Goal: Task Accomplishment & Management: Manage account settings

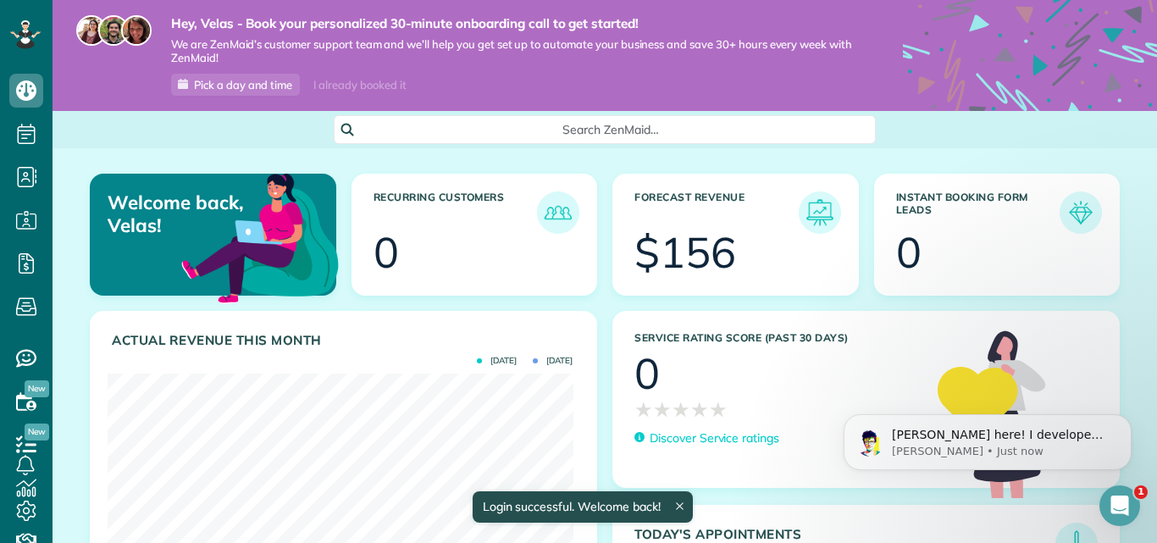
click at [657, 253] on div "$156" at bounding box center [685, 252] width 102 height 42
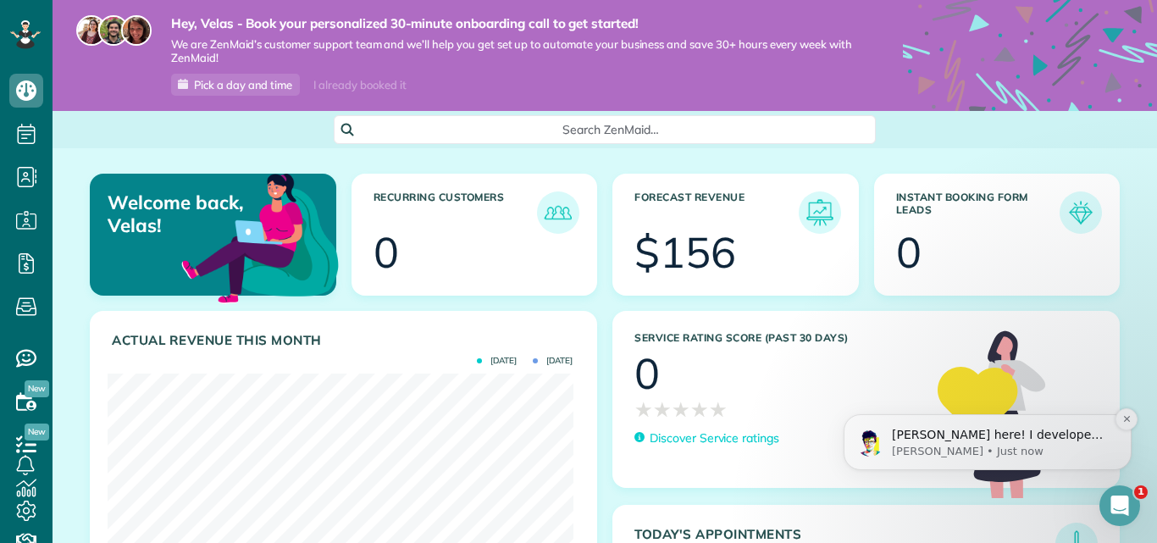
click at [1039, 439] on p "Alex here! I developed the software you're currently trialing (though I have he…" at bounding box center [1001, 435] width 219 height 17
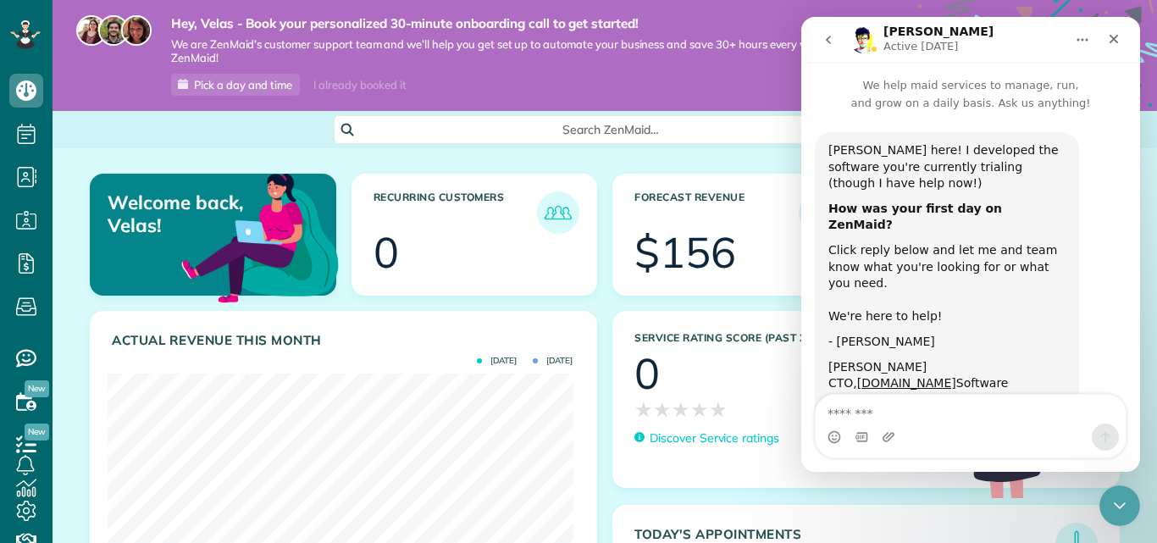
scroll to position [35, 0]
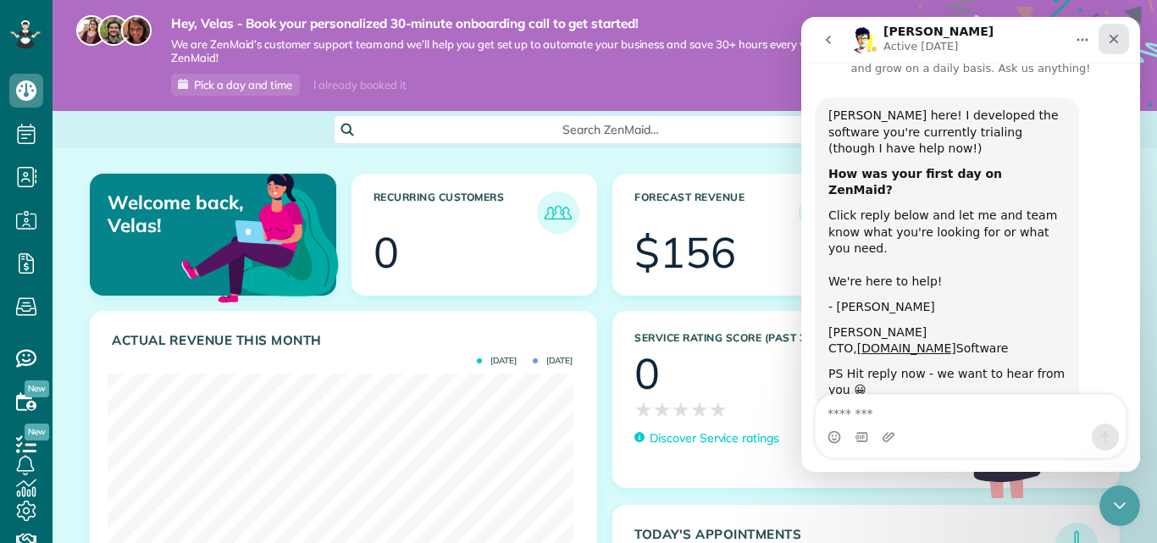
click at [1111, 43] on icon "Close" at bounding box center [1114, 39] width 14 height 14
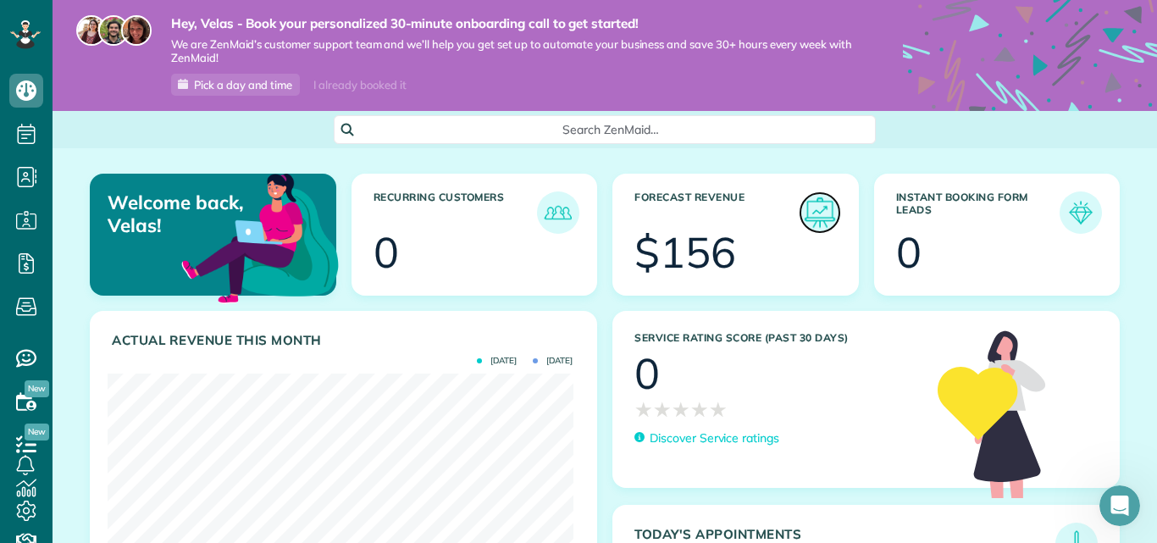
click at [820, 208] on img at bounding box center [820, 212] width 39 height 39
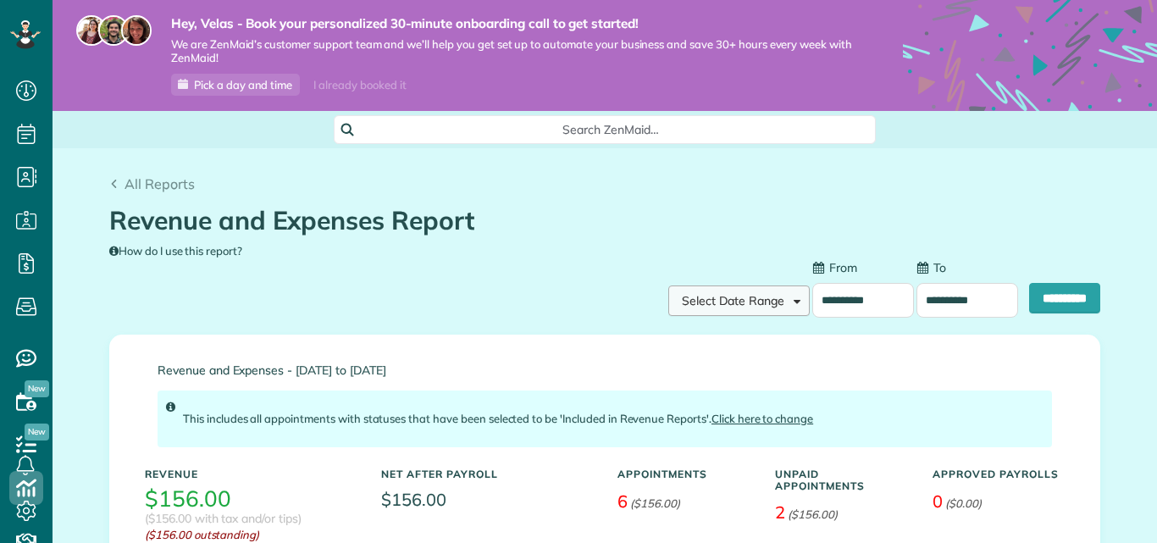
scroll to position [8, 8]
type input "**********"
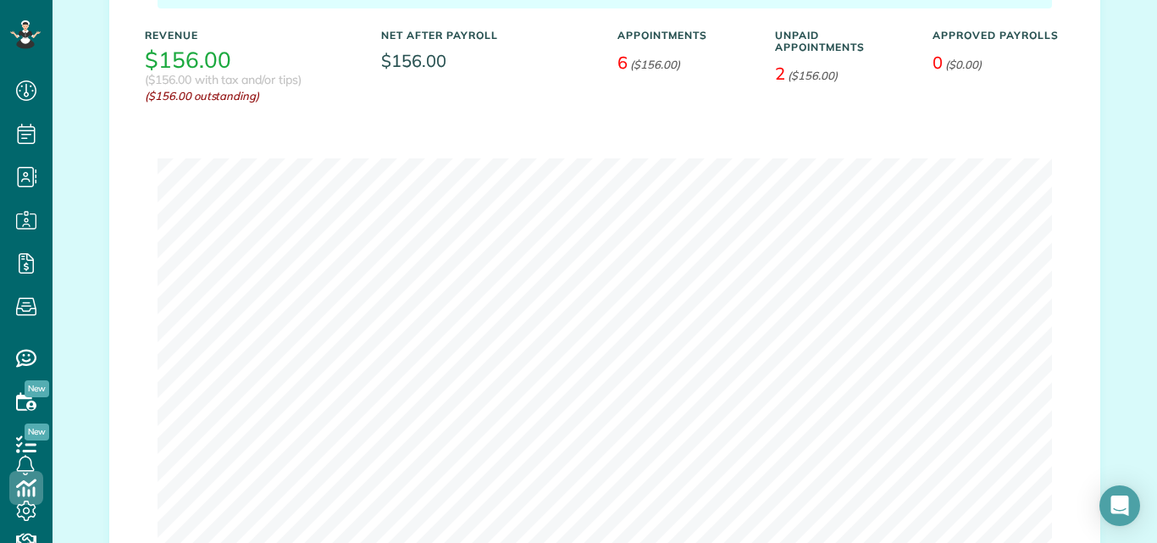
scroll to position [495, 0]
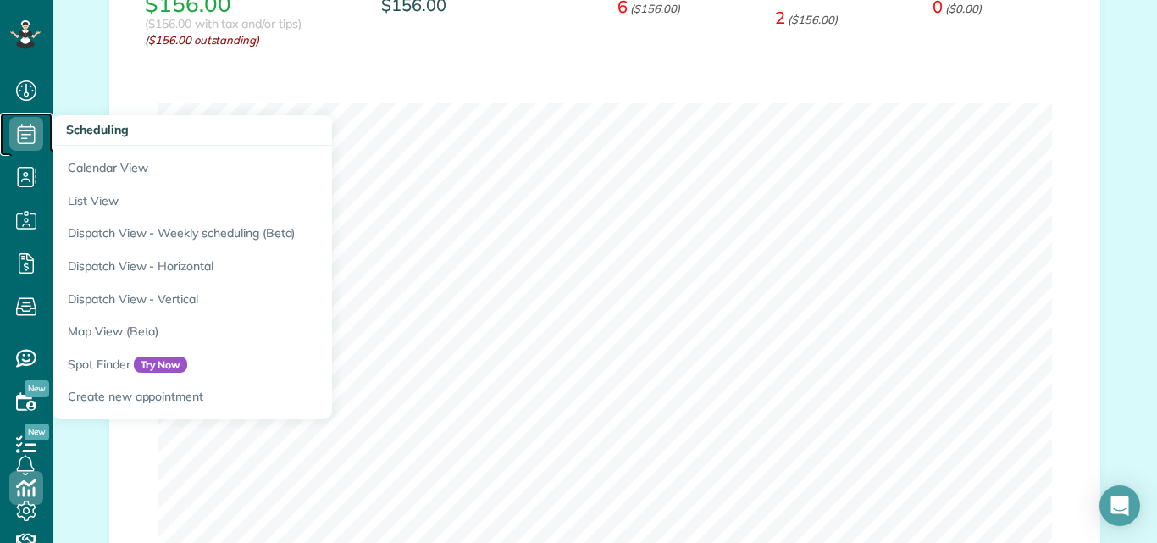
click at [25, 121] on icon at bounding box center [26, 134] width 34 height 34
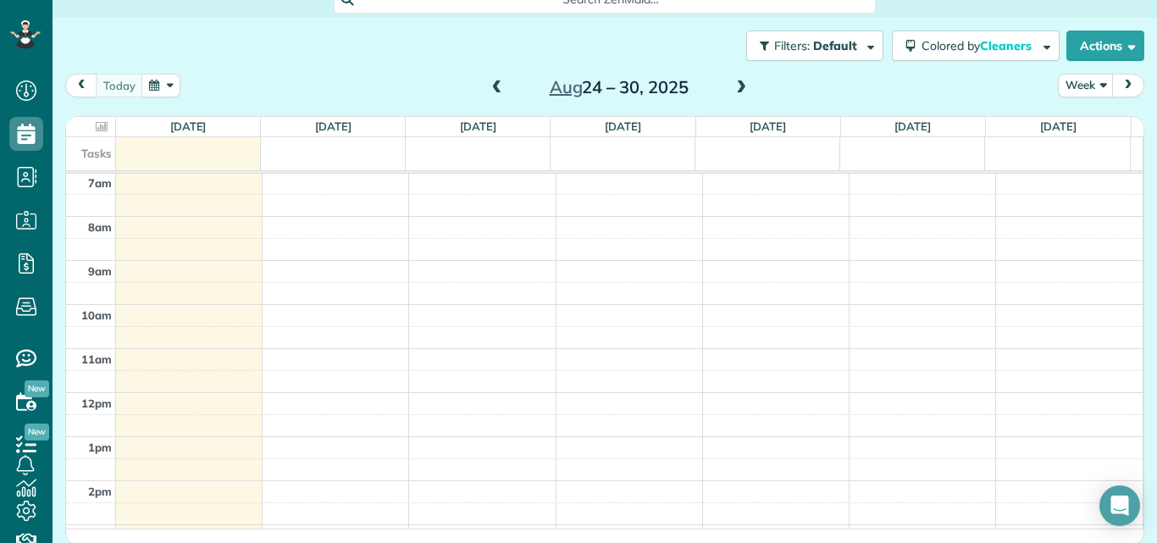
scroll to position [133, 0]
click at [488, 83] on span at bounding box center [497, 85] width 19 height 15
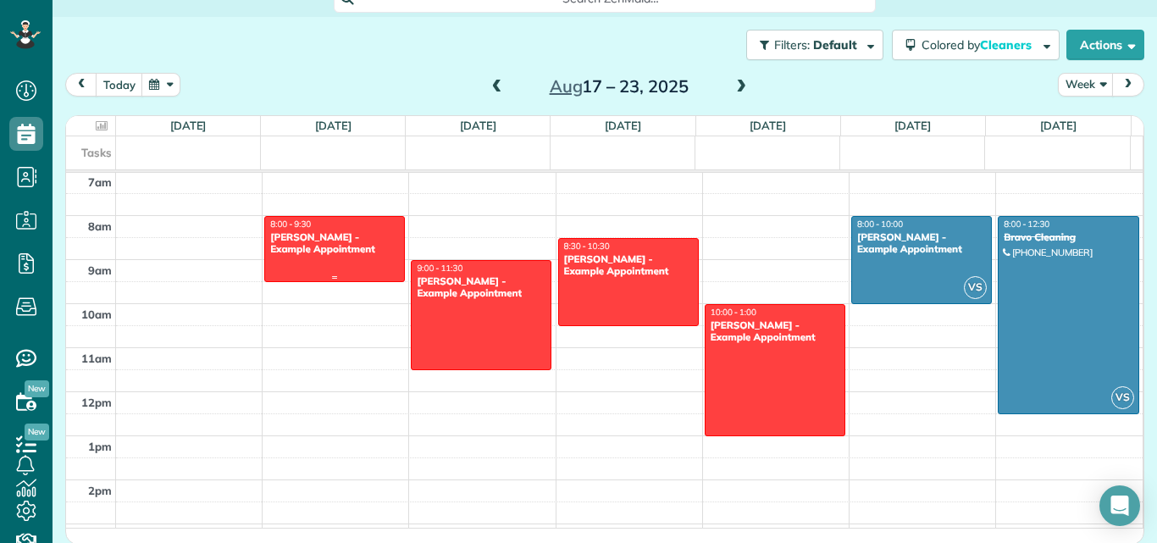
click at [299, 242] on div "[PERSON_NAME] - Example Appointment" at bounding box center [334, 243] width 130 height 25
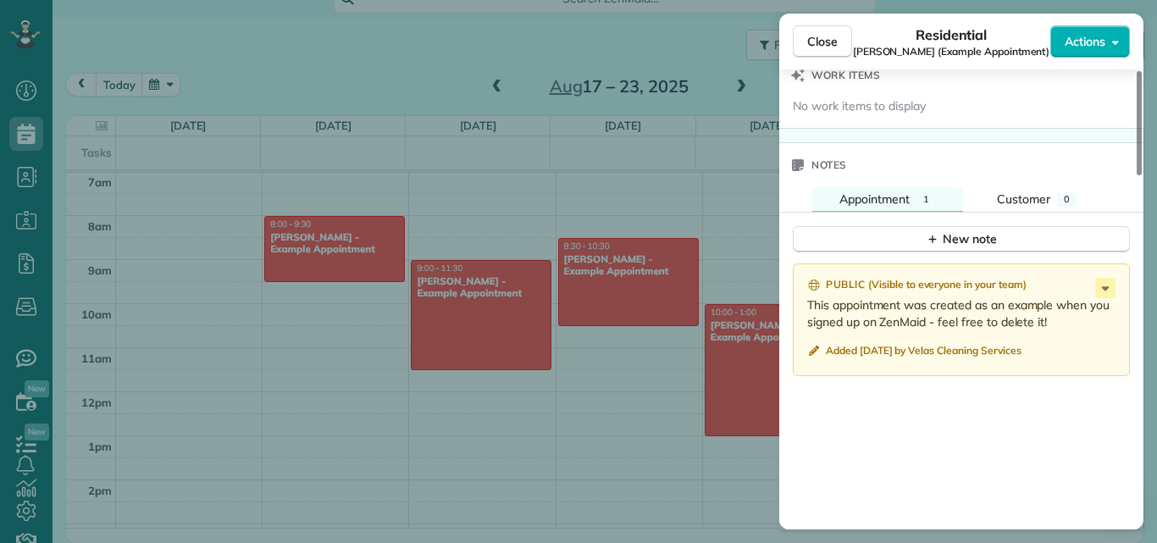
scroll to position [1269, 0]
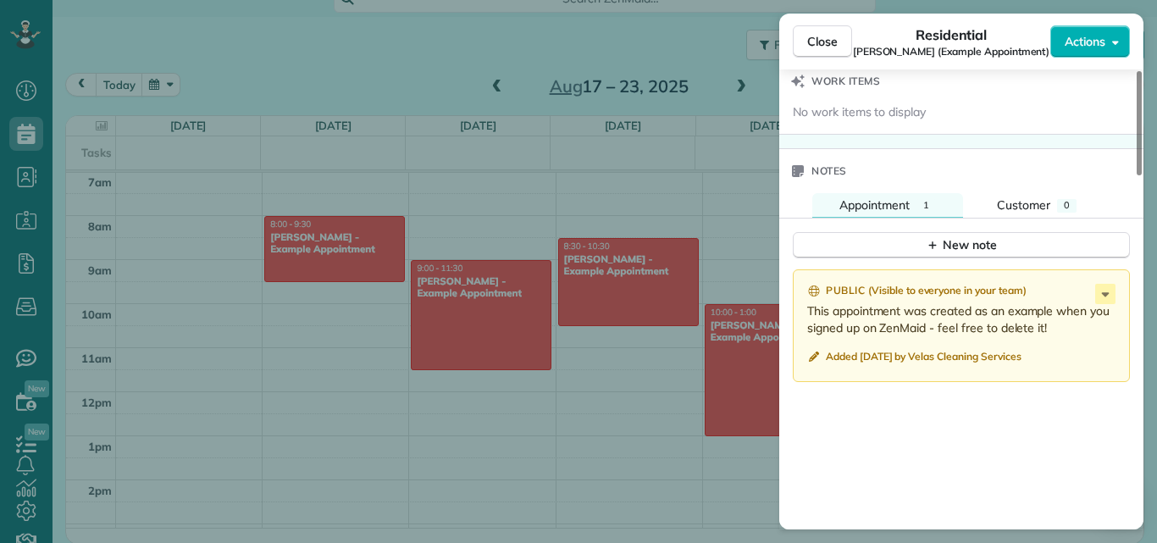
click at [1032, 391] on div "Public ( Visible to everyone in your team ) This appointment was created as an …" at bounding box center [961, 332] width 337 height 126
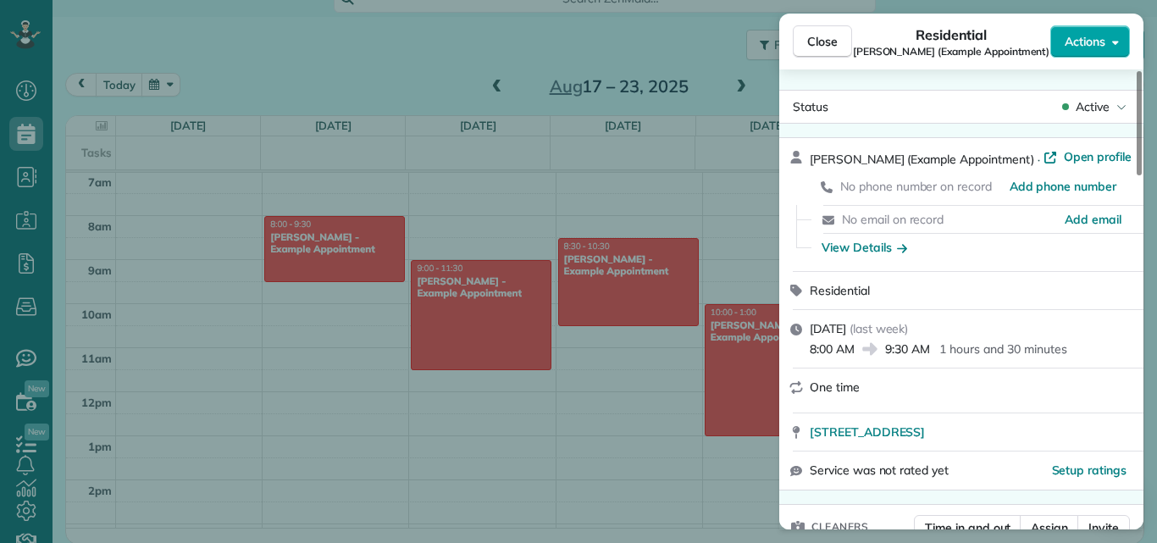
click at [1110, 53] on button "Actions" at bounding box center [1090, 41] width 80 height 32
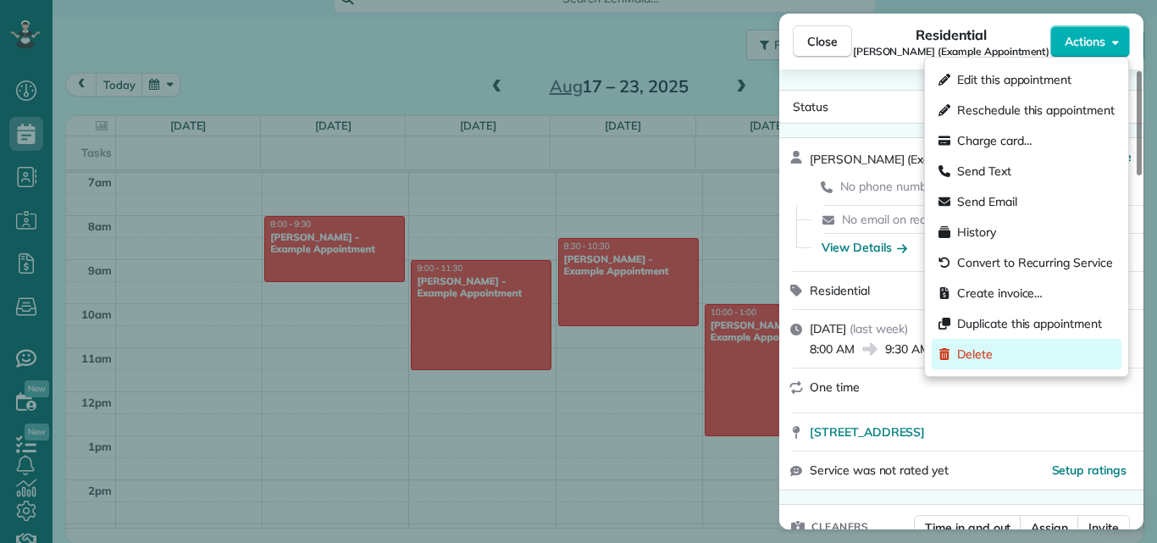
click at [1010, 356] on div "Delete" at bounding box center [1027, 354] width 190 height 30
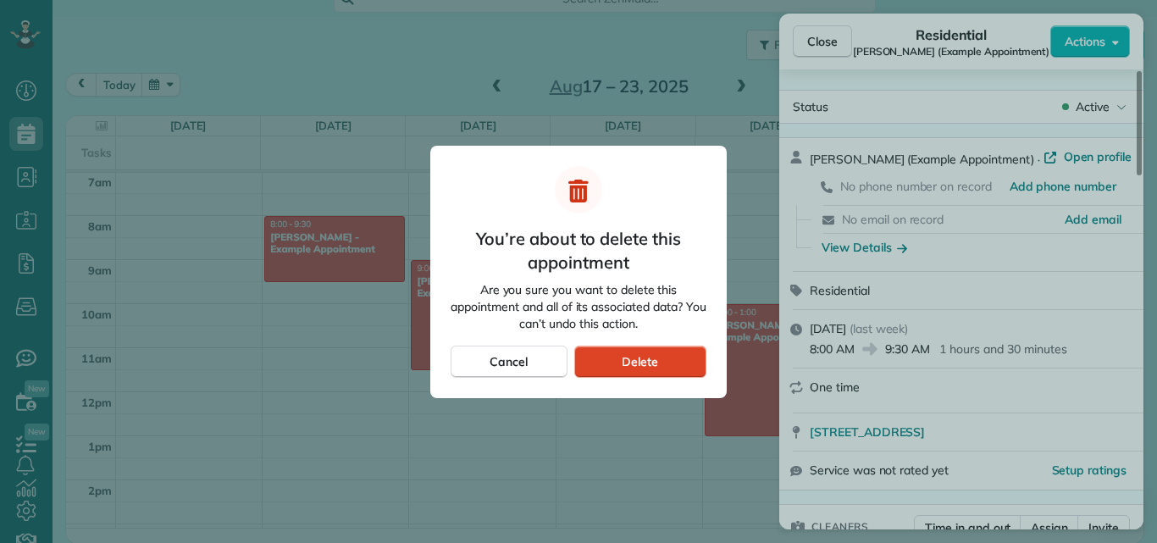
click at [646, 362] on span "Delete" at bounding box center [640, 361] width 36 height 17
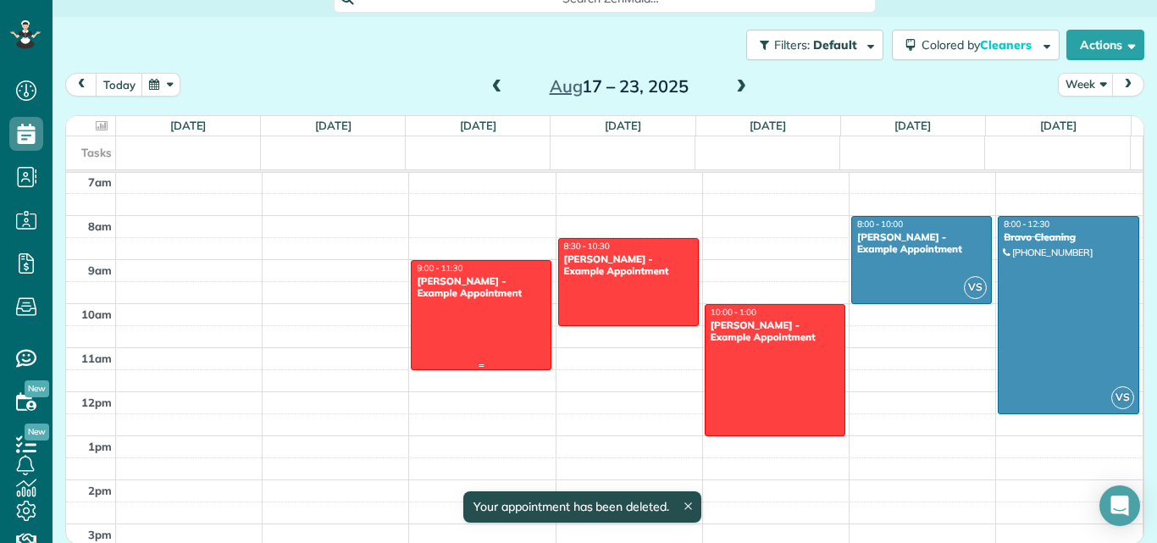
click at [1044, 272] on div at bounding box center [1068, 315] width 139 height 197
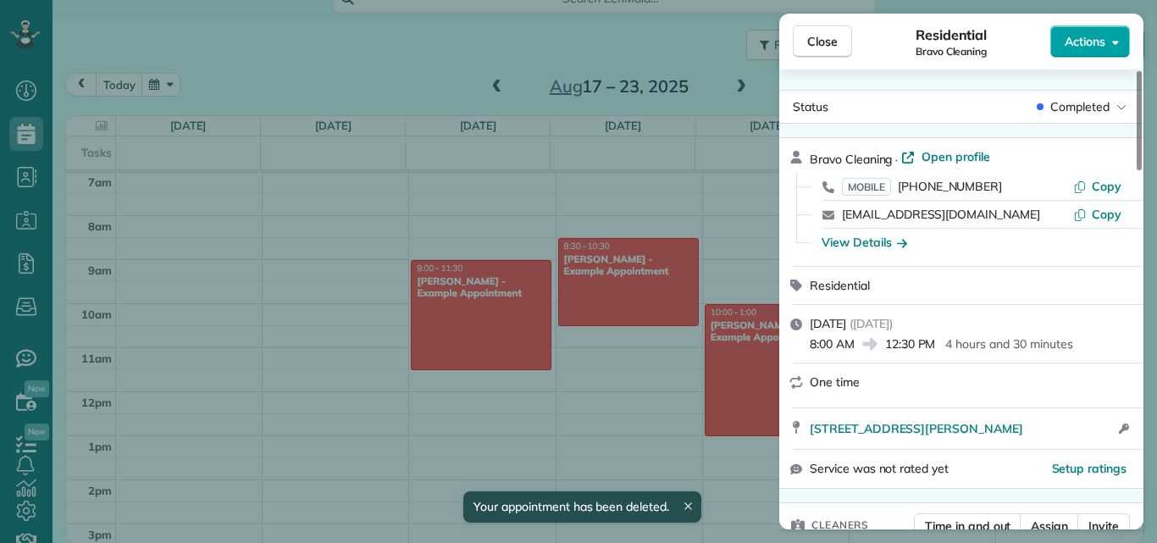
click at [1107, 42] on button "Actions" at bounding box center [1090, 41] width 80 height 32
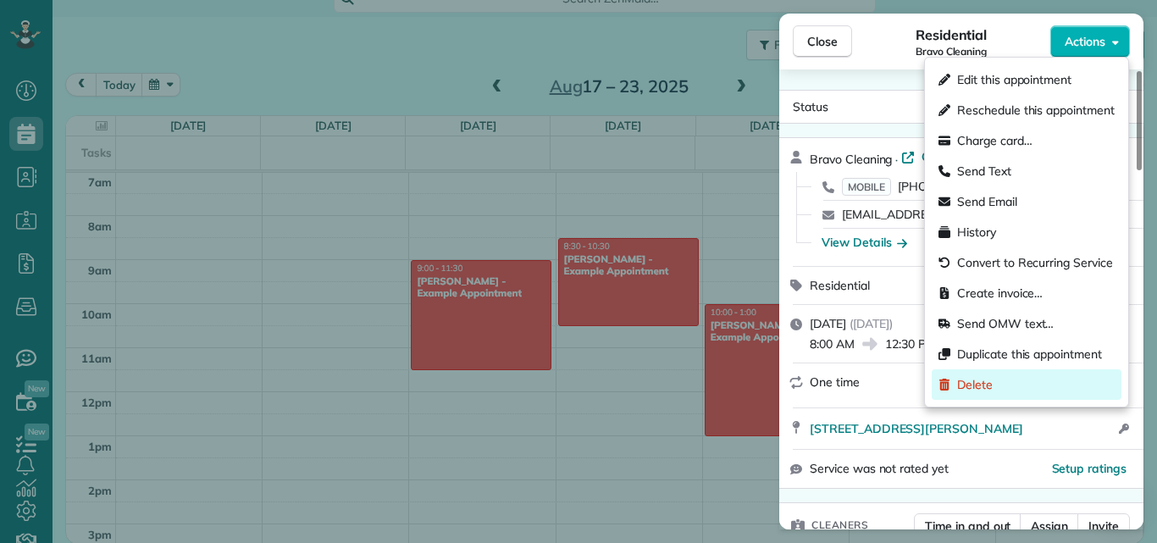
click at [1016, 380] on div "Delete" at bounding box center [1027, 384] width 190 height 30
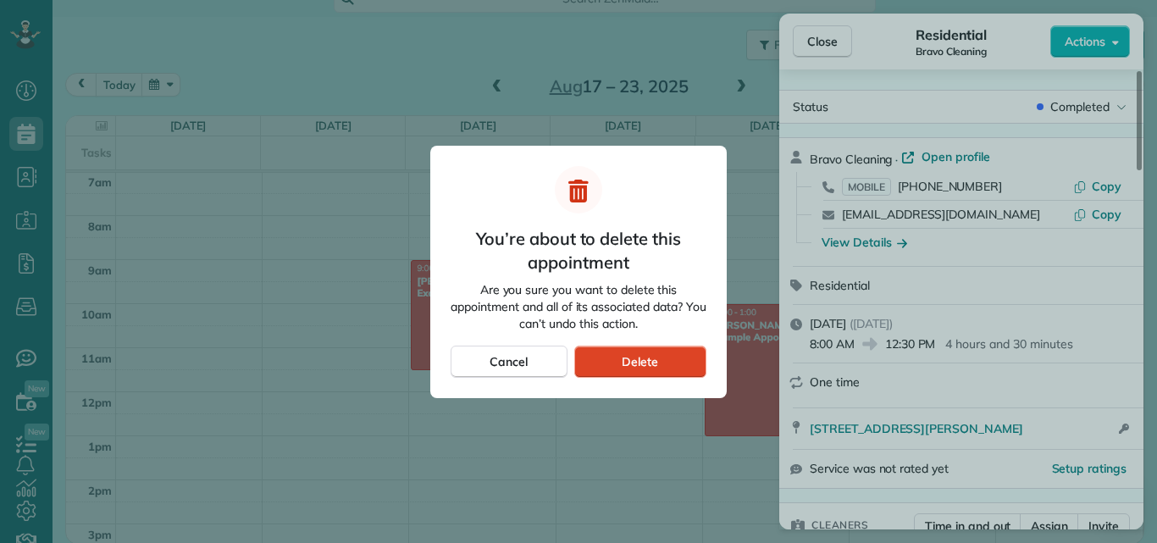
click at [640, 359] on span "Delete" at bounding box center [640, 361] width 36 height 17
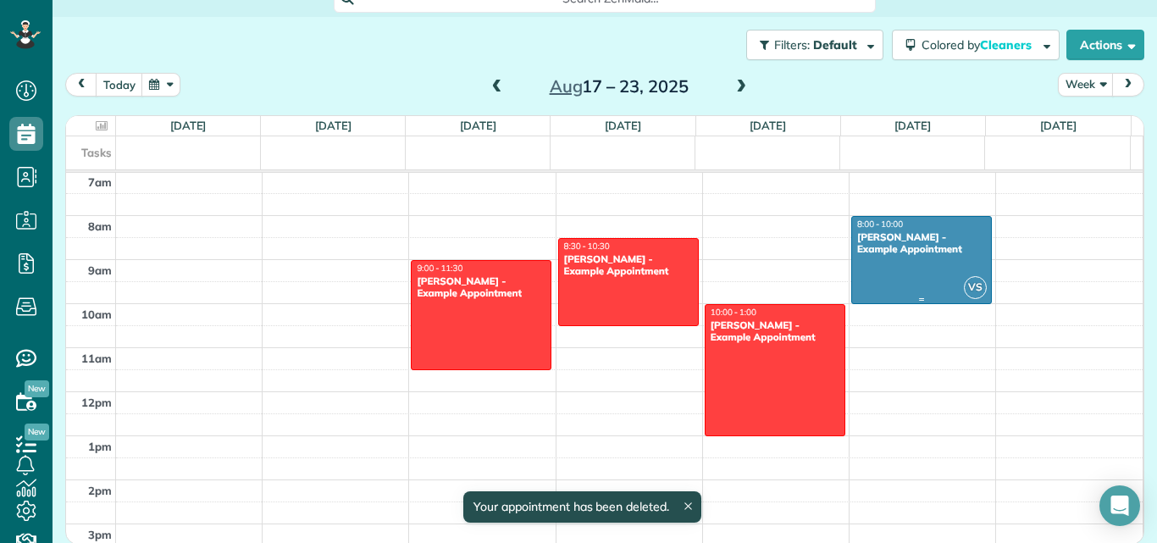
click at [967, 231] on div at bounding box center [921, 260] width 139 height 86
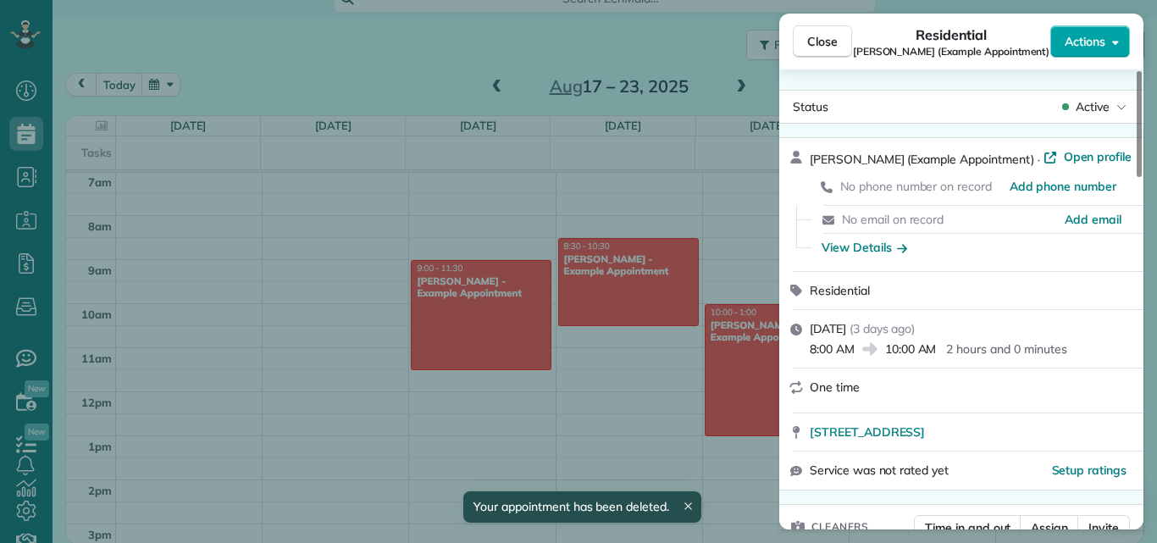
click at [1116, 29] on button "Actions" at bounding box center [1090, 41] width 80 height 32
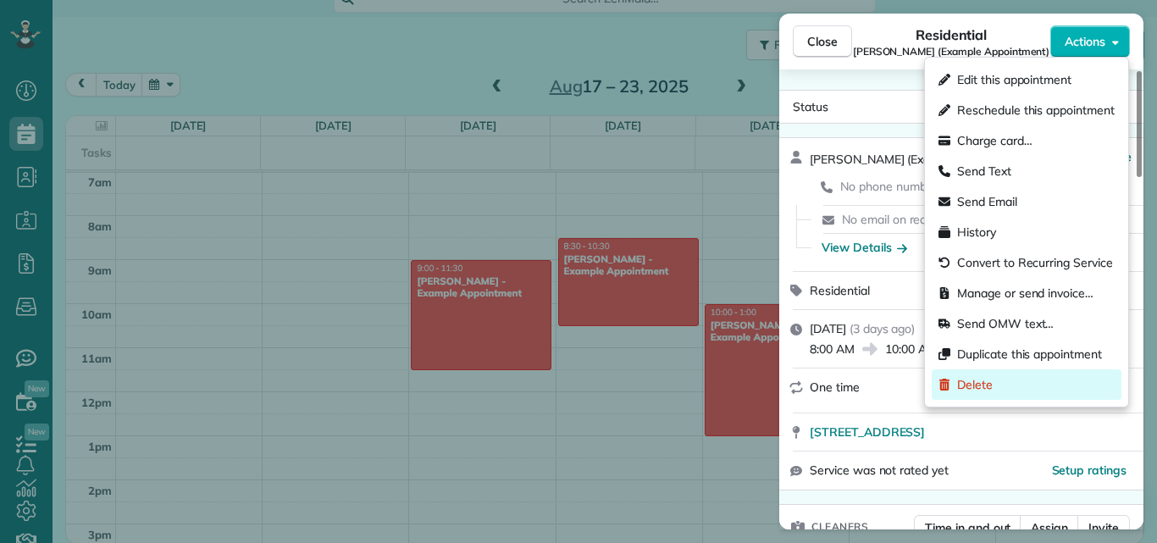
click at [980, 385] on span "Delete" at bounding box center [975, 384] width 36 height 17
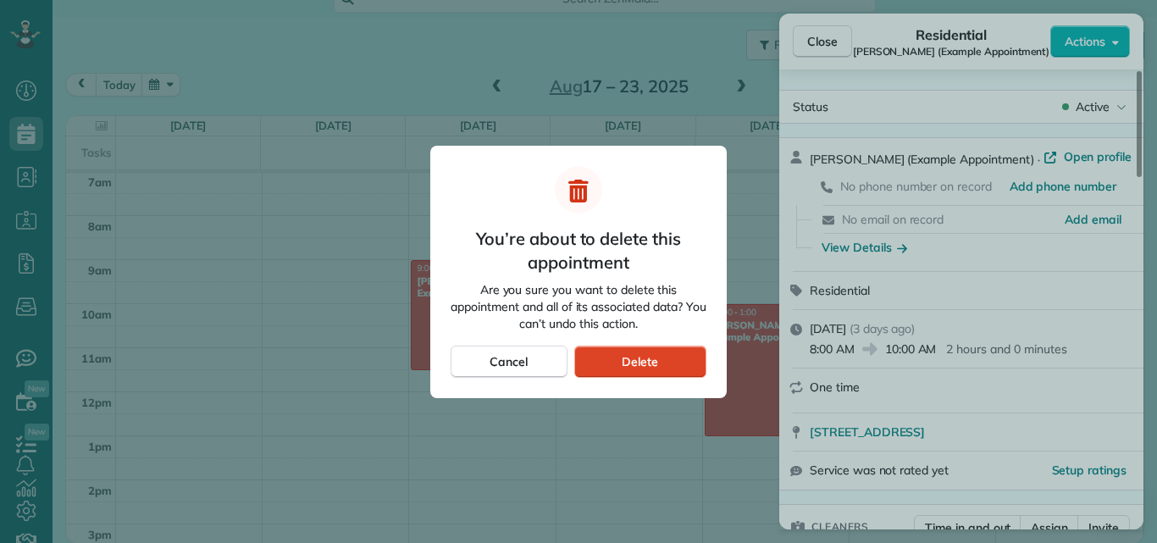
click at [674, 355] on div "Delete" at bounding box center [640, 362] width 132 height 32
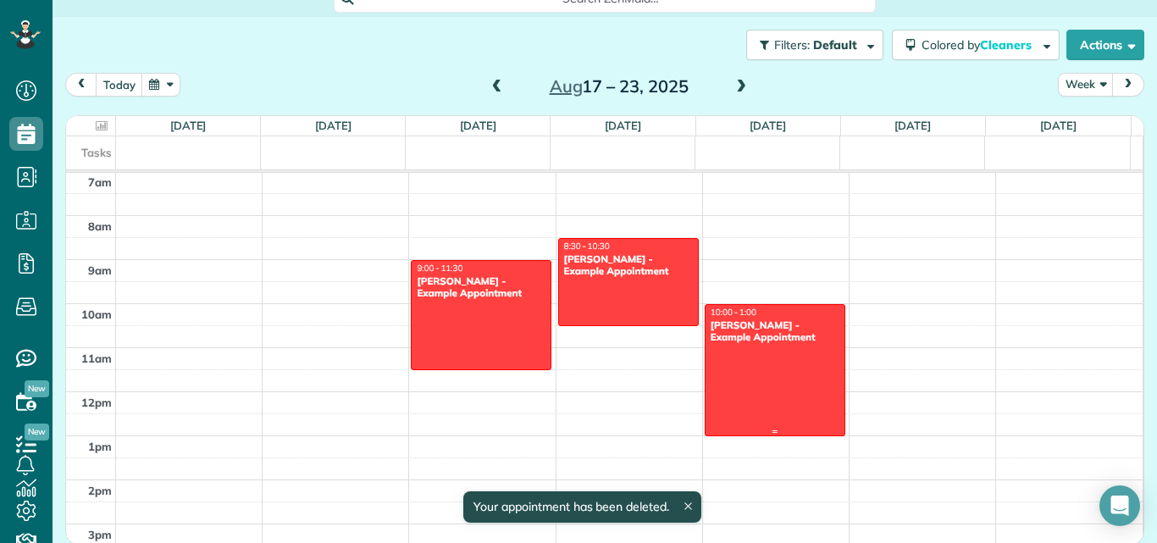
click at [732, 364] on div at bounding box center [775, 370] width 139 height 130
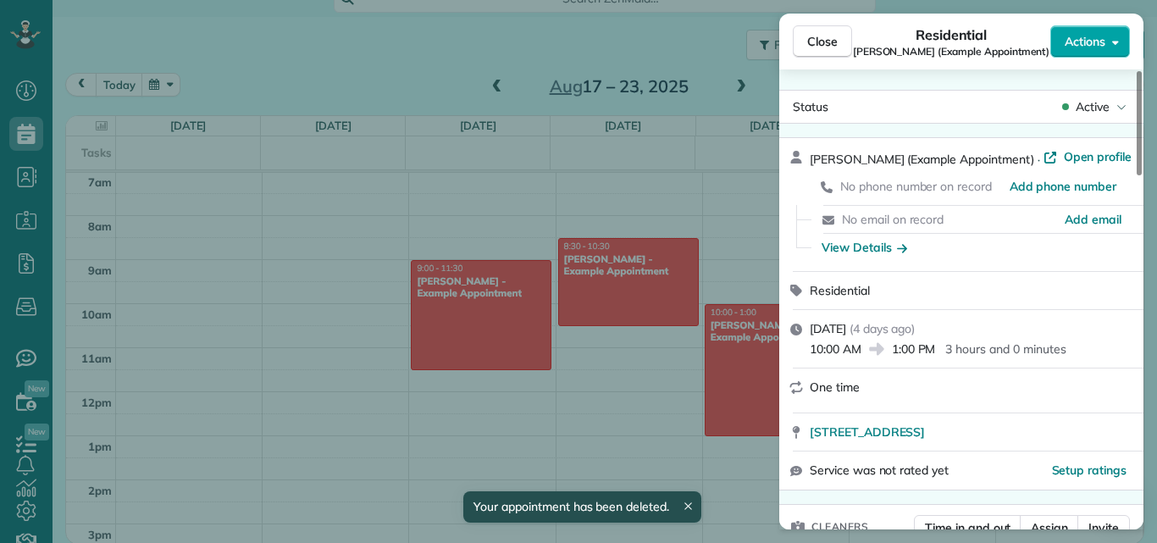
click at [1083, 40] on span "Actions" at bounding box center [1085, 41] width 41 height 17
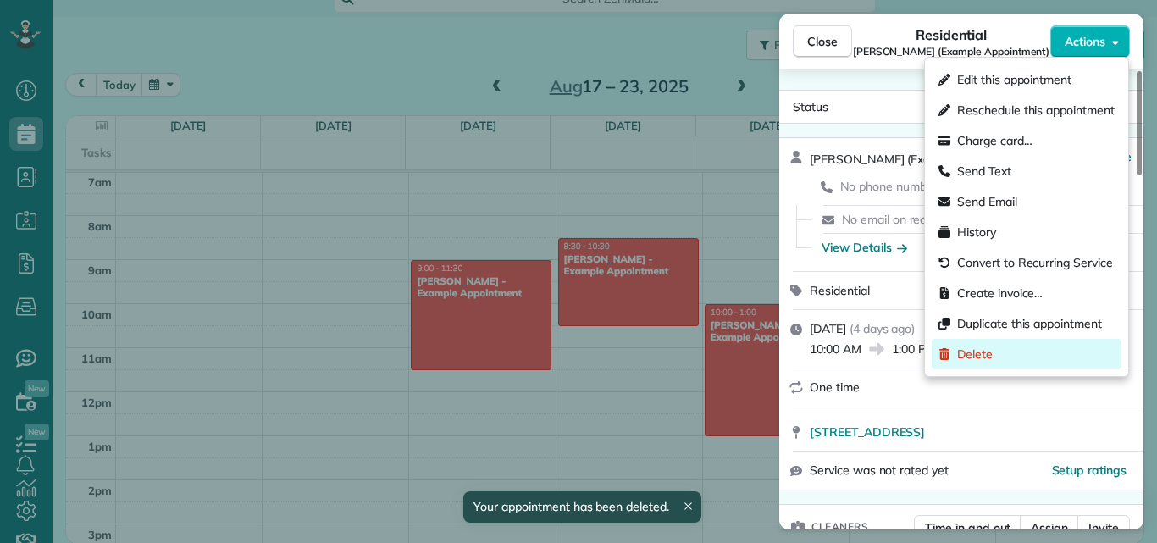
click at [985, 357] on span "Delete" at bounding box center [975, 354] width 36 height 17
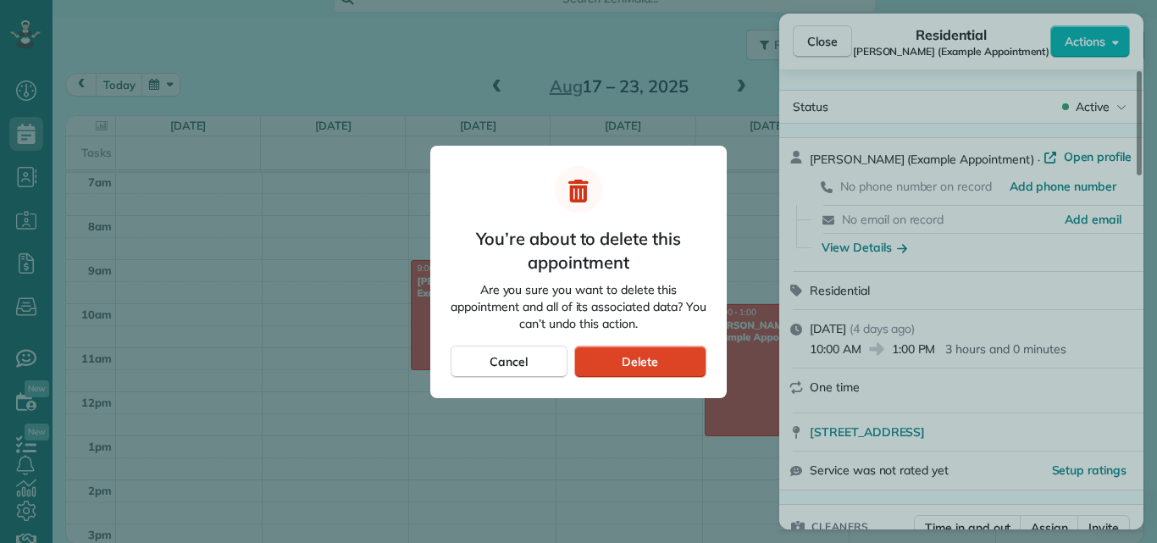
click at [692, 371] on div "Delete" at bounding box center [640, 362] width 132 height 32
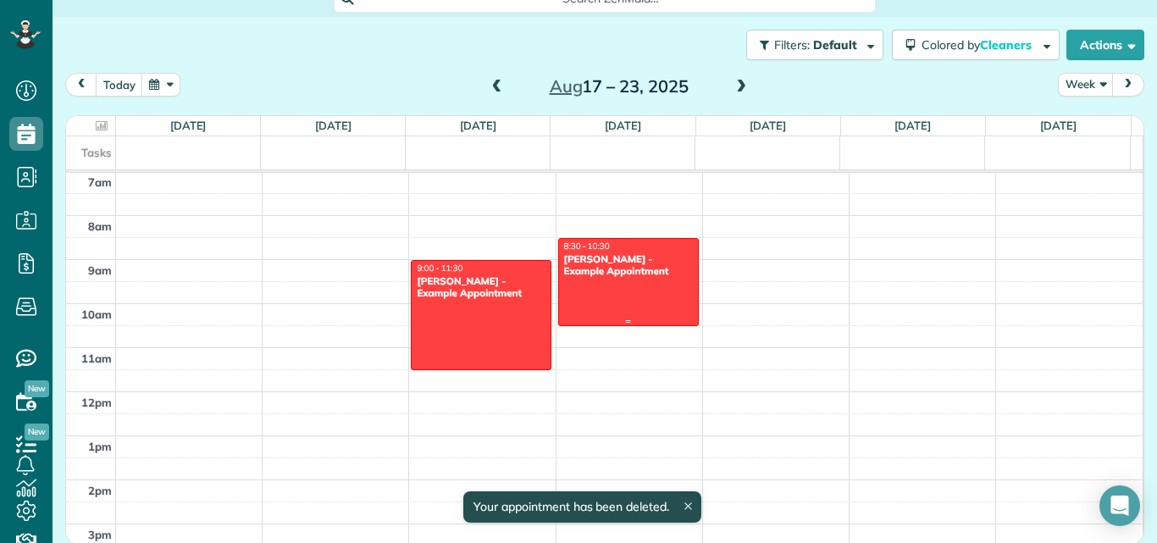
click at [608, 280] on div at bounding box center [628, 282] width 139 height 86
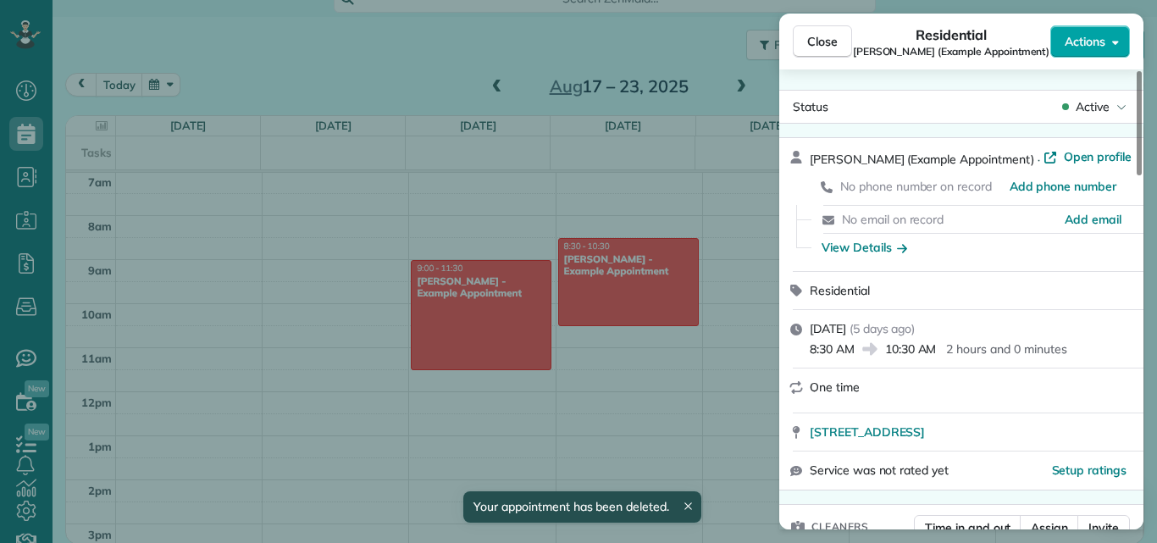
click at [1113, 37] on icon "button" at bounding box center [1115, 42] width 7 height 13
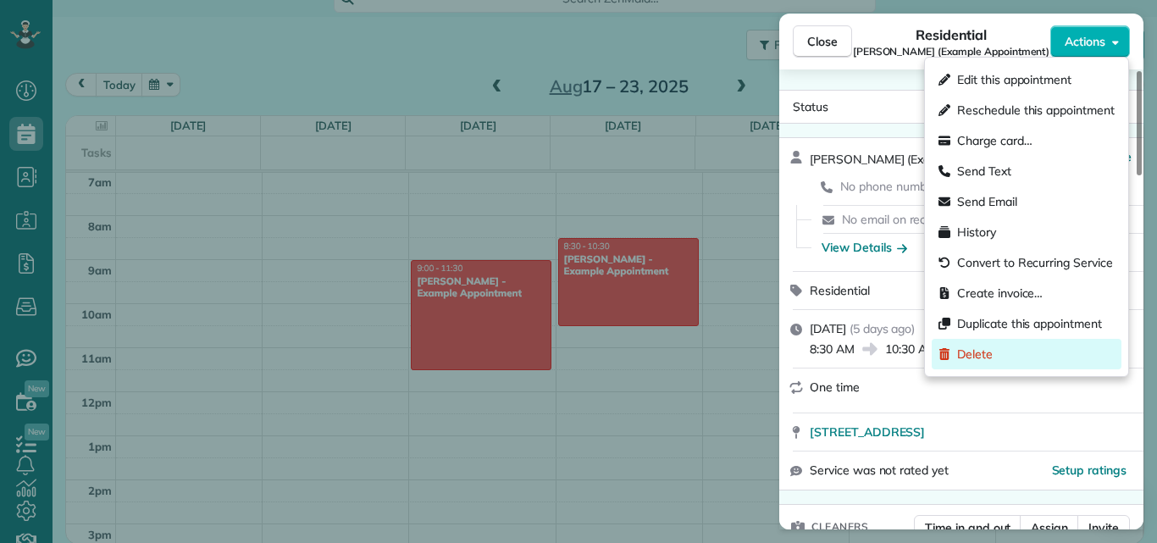
click at [1005, 352] on div "Delete" at bounding box center [1027, 354] width 190 height 30
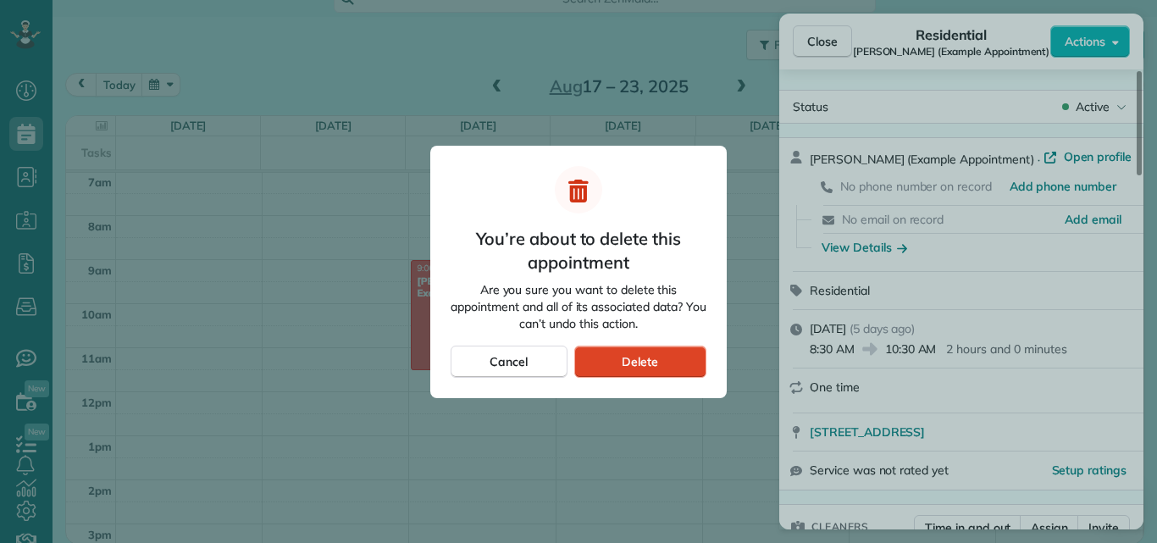
click at [685, 362] on div "Delete" at bounding box center [640, 362] width 132 height 32
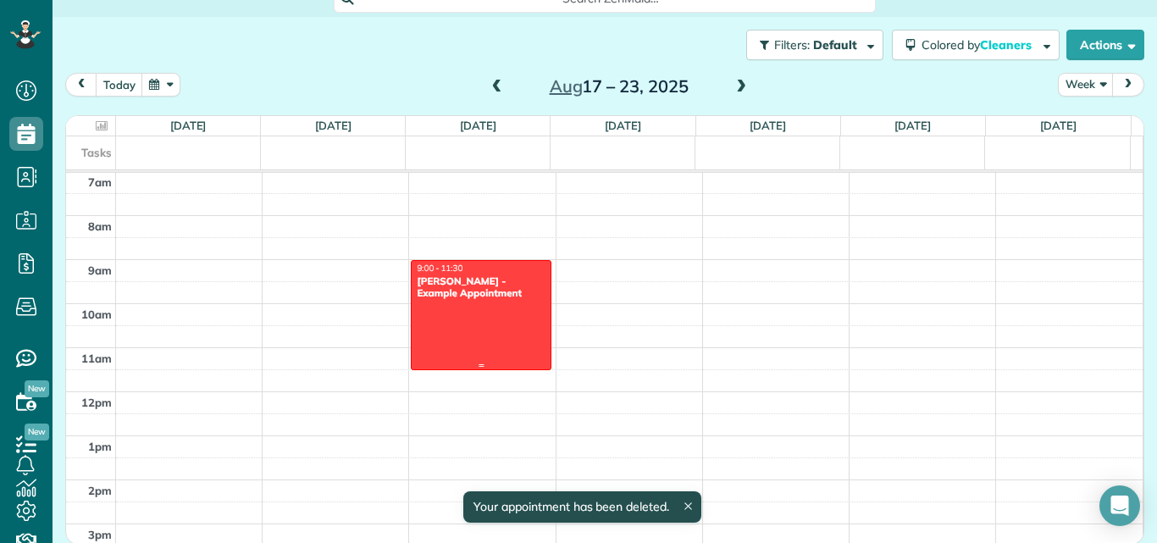
click at [470, 305] on div at bounding box center [481, 315] width 139 height 108
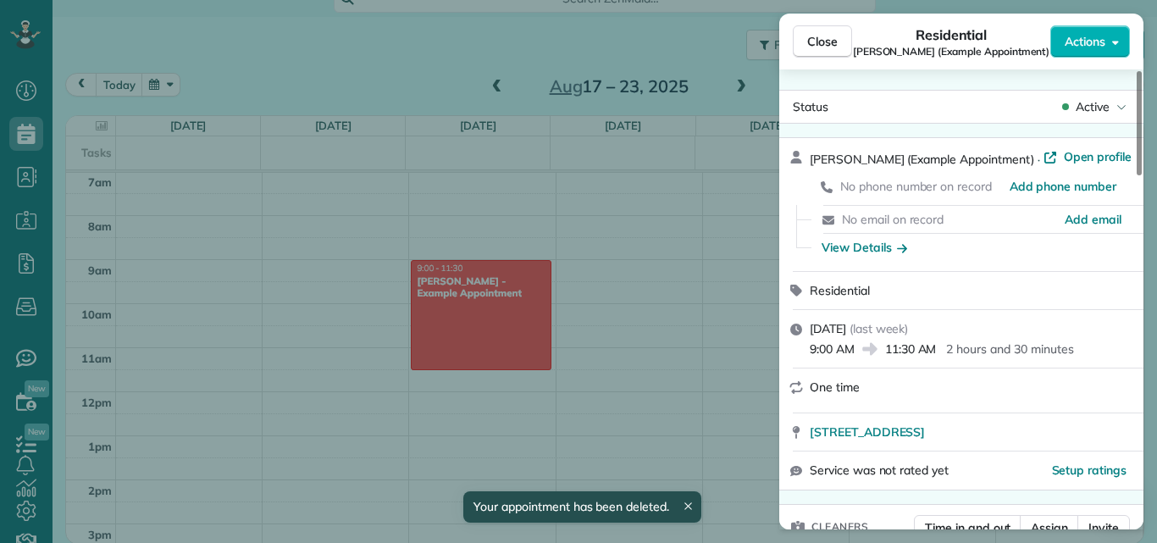
click at [1078, 23] on div "Close Residential [PERSON_NAME] (Example Appointment) Actions" at bounding box center [961, 42] width 364 height 56
click at [1077, 29] on button "Actions" at bounding box center [1090, 41] width 80 height 32
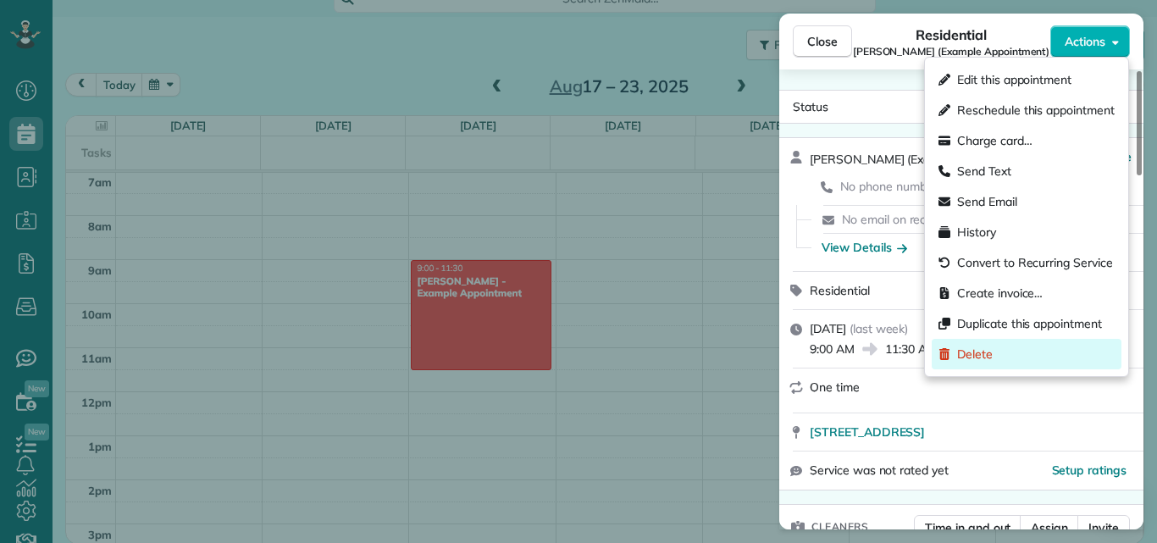
click at [981, 349] on span "Delete" at bounding box center [975, 354] width 36 height 17
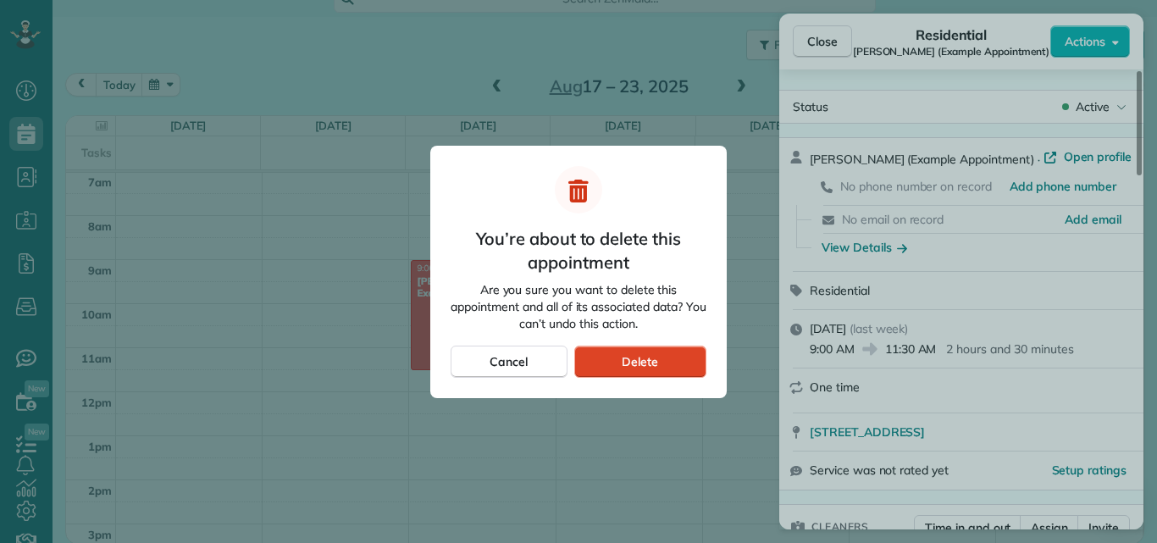
click at [668, 364] on div "Delete" at bounding box center [640, 362] width 132 height 32
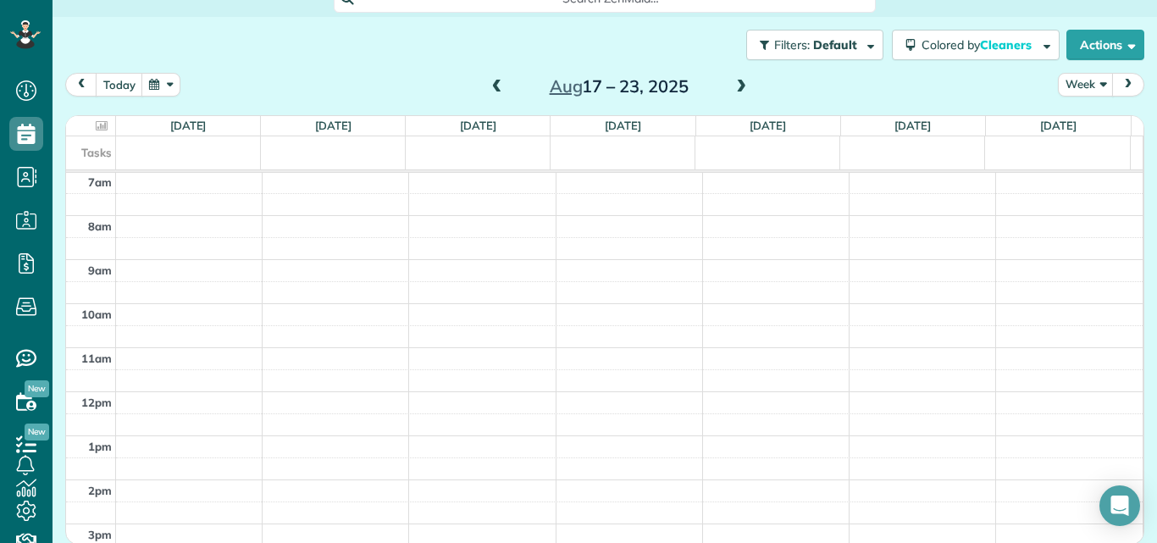
click at [689, 248] on td at bounding box center [630, 249] width 1028 height 22
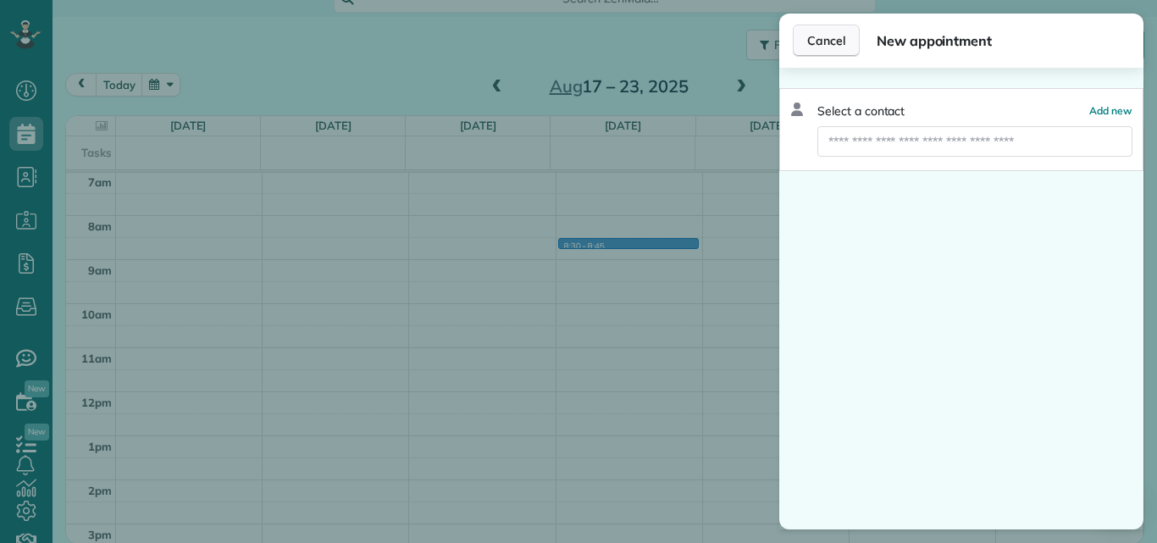
click at [833, 33] on span "Cancel" at bounding box center [826, 40] width 38 height 17
